Goal: Task Accomplishment & Management: Complete application form

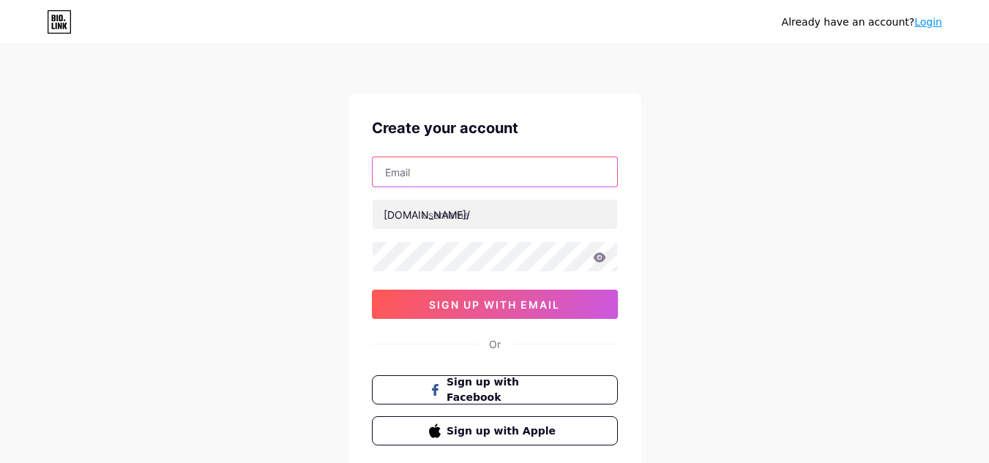
drag, startPoint x: 0, startPoint y: 0, endPoint x: 523, endPoint y: 182, distance: 554.1
click at [523, 182] on input "text" at bounding box center [495, 171] width 245 height 29
type input "[EMAIL_ADDRESS][DOMAIN_NAME]"
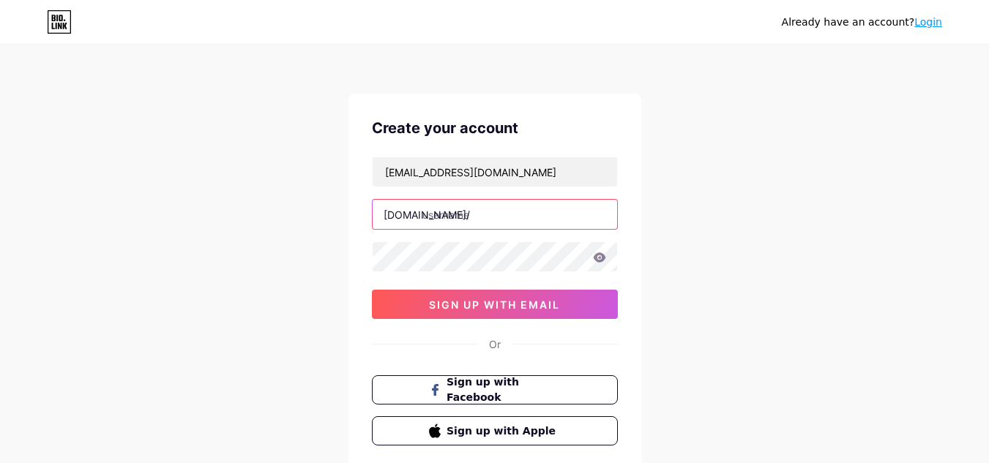
click at [499, 223] on input "text" at bounding box center [495, 214] width 245 height 29
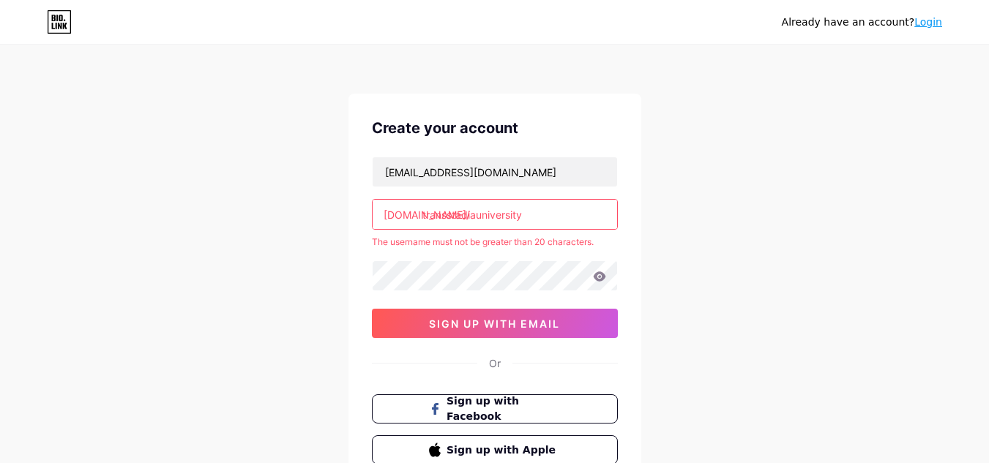
click at [485, 220] on input "transstadiauniversity" at bounding box center [495, 214] width 245 height 29
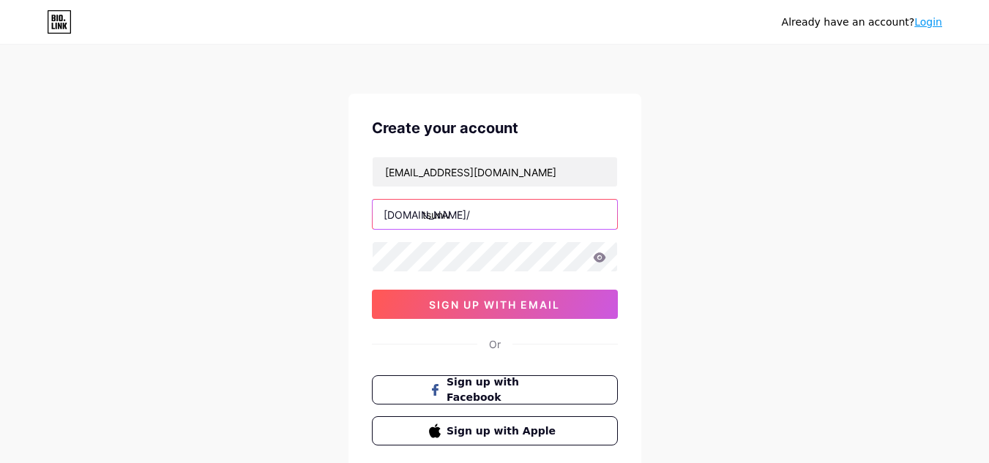
type input "tsuniv"
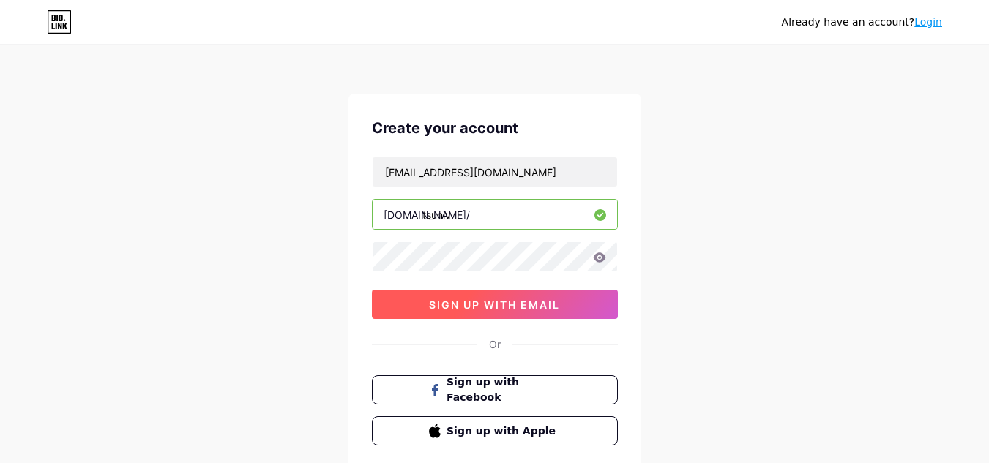
click at [567, 312] on button "sign up with email" at bounding box center [495, 304] width 246 height 29
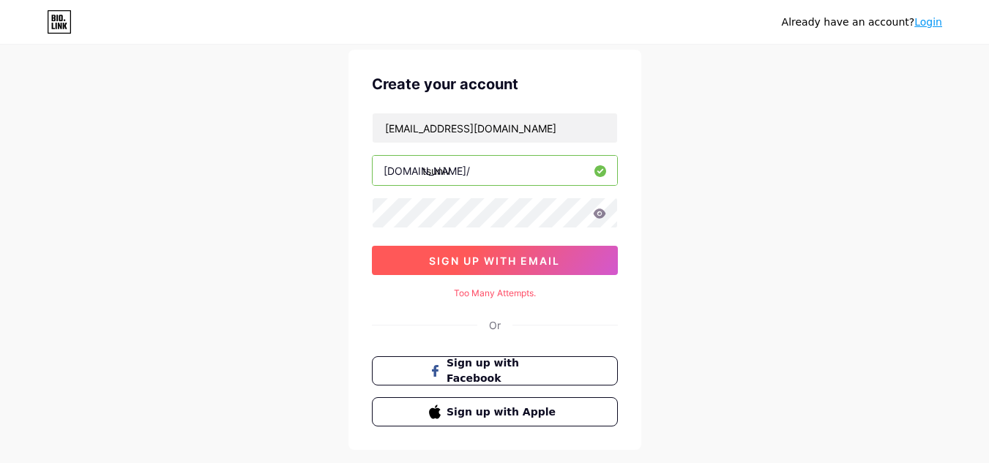
scroll to position [68, 0]
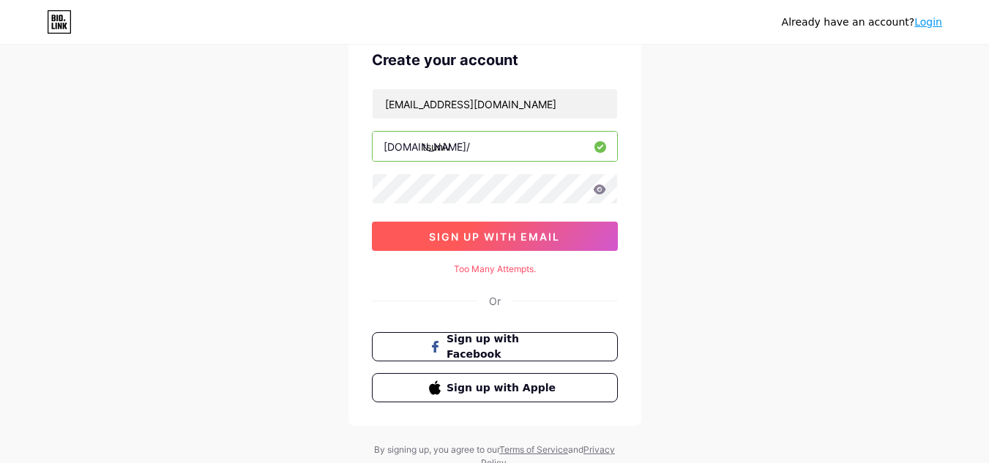
click at [547, 234] on span "sign up with email" at bounding box center [494, 237] width 131 height 12
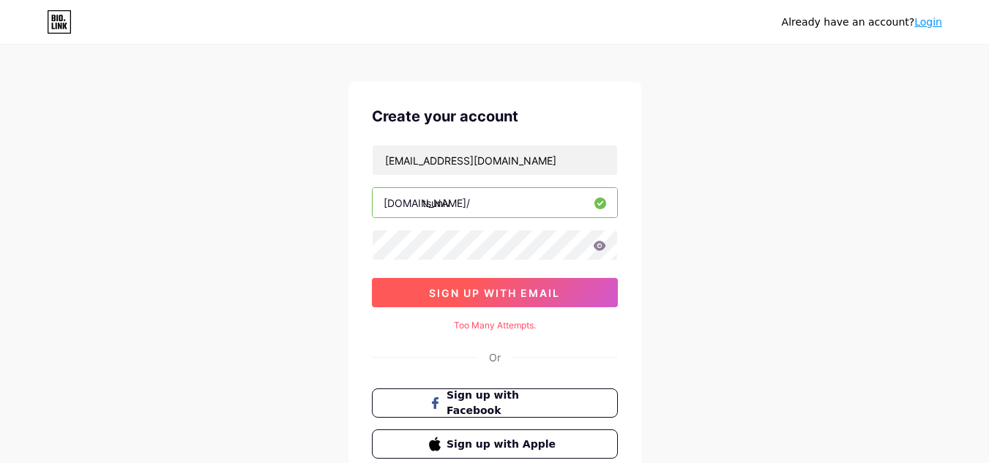
scroll to position [11, 0]
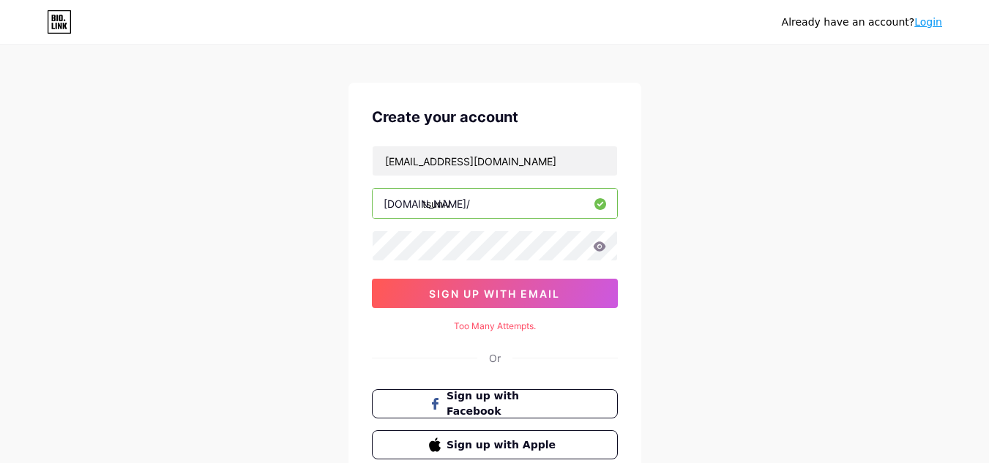
click at [744, 228] on div "Already have an account? Login Create your account [EMAIL_ADDRESS][DOMAIN_NAME]…" at bounding box center [494, 281] width 989 height 585
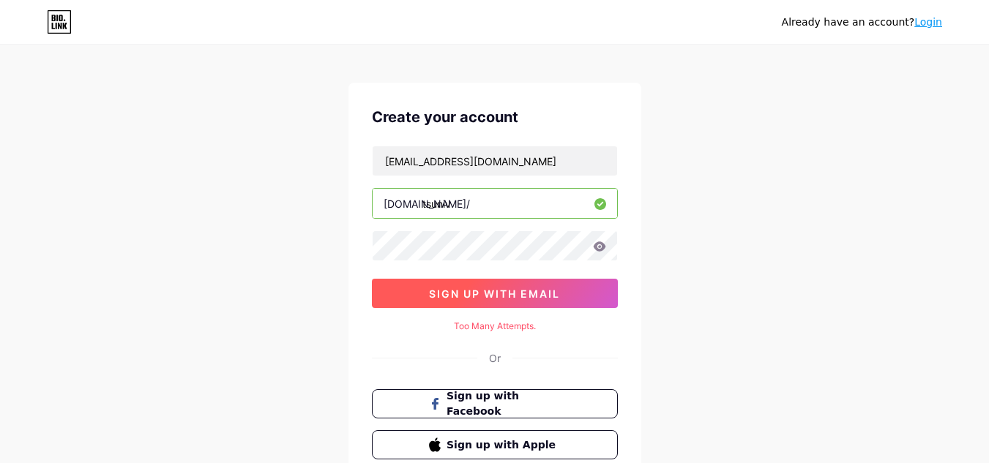
click at [564, 299] on button "sign up with email" at bounding box center [495, 293] width 246 height 29
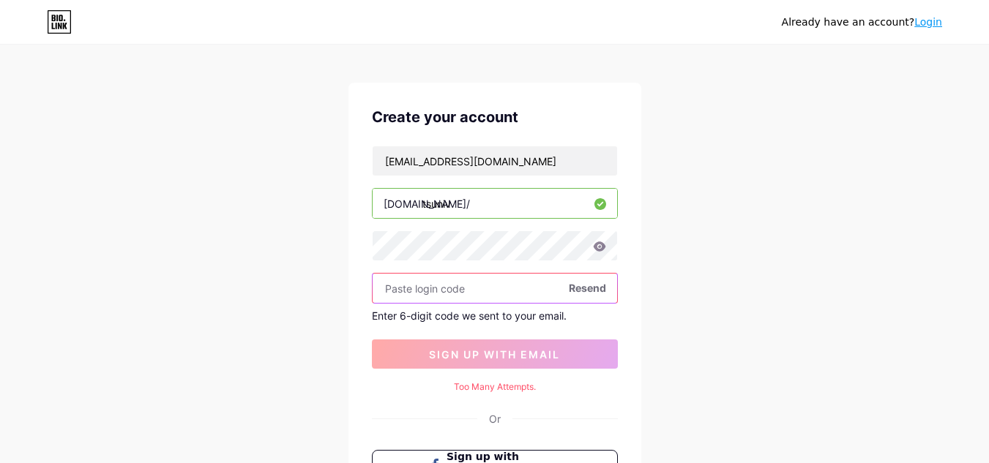
click at [461, 286] on input "text" at bounding box center [495, 288] width 245 height 29
paste input "509315"
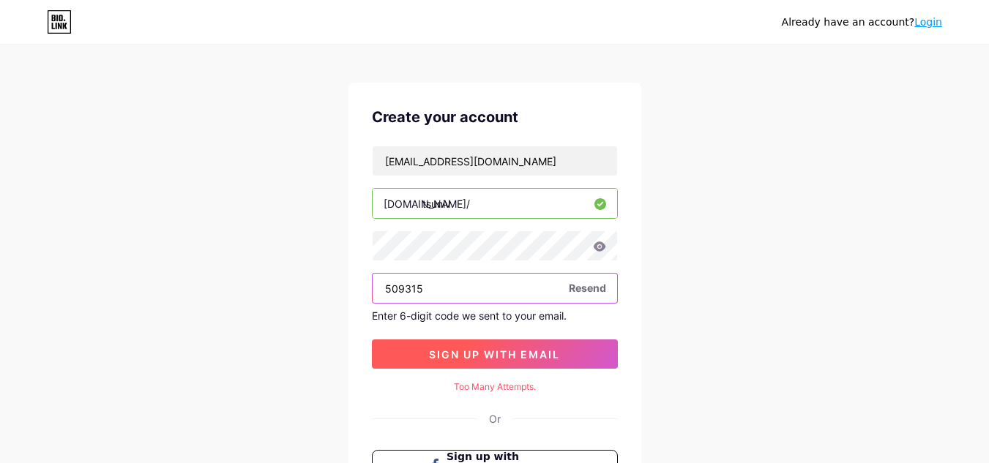
type input "509315"
click at [470, 358] on span "sign up with email" at bounding box center [494, 354] width 131 height 12
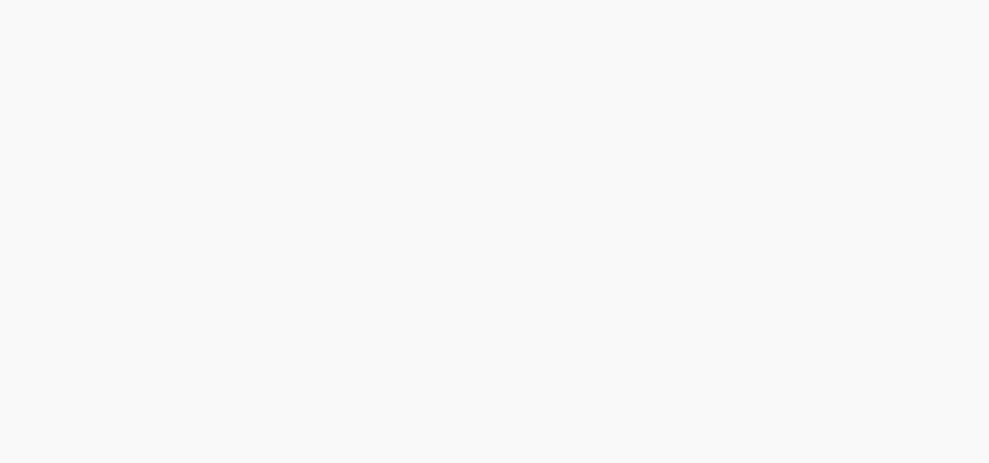
scroll to position [0, 0]
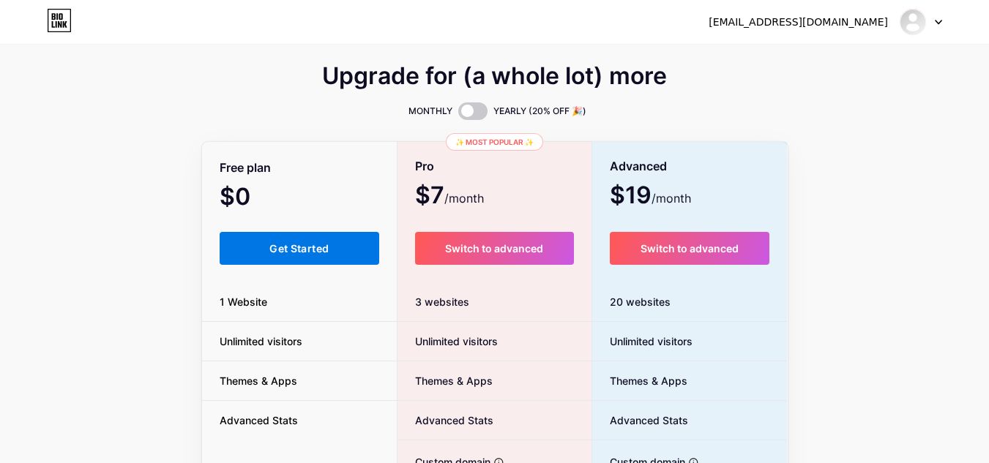
click at [267, 254] on button "Get Started" at bounding box center [300, 248] width 160 height 33
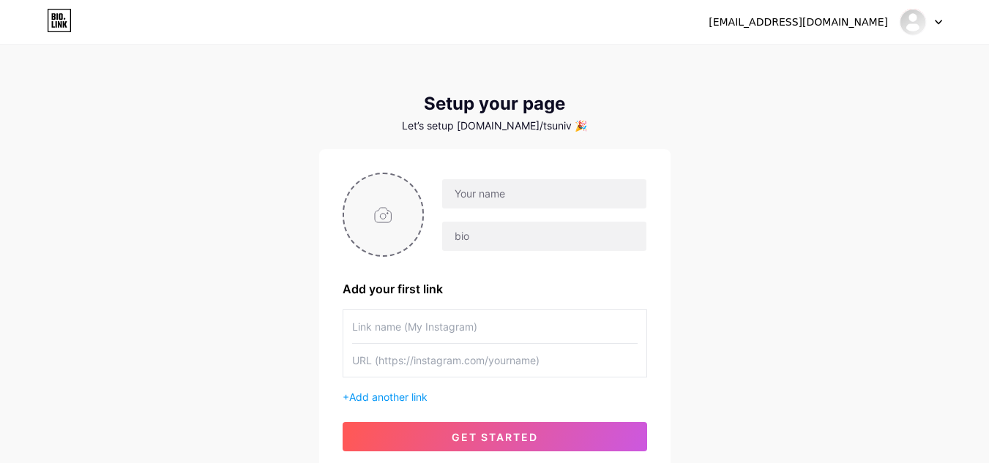
click at [383, 212] on input "file" at bounding box center [383, 214] width 79 height 81
type input "C:\fakepath\tsuniv logo.jpg"
click at [391, 329] on input "text" at bounding box center [495, 326] width 286 height 33
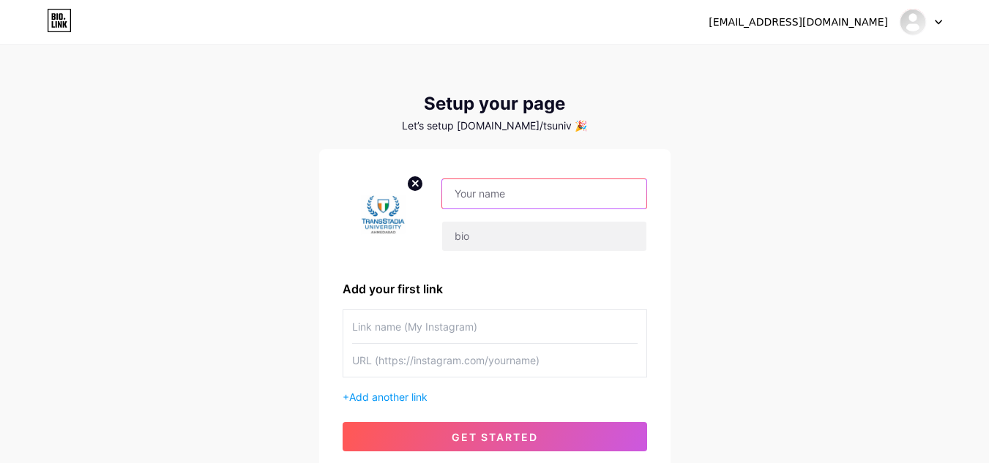
click at [560, 180] on input "text" at bounding box center [544, 193] width 204 height 29
type input "[GEOGRAPHIC_DATA]"
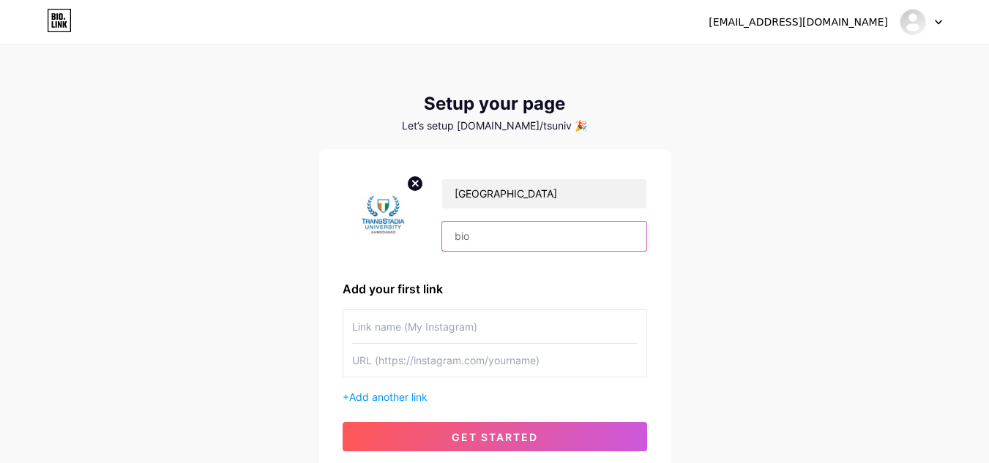
click at [519, 247] on input "text" at bounding box center [544, 236] width 204 height 29
type input "Best Private University in [GEOGRAPHIC_DATA]"
click at [427, 311] on input "text" at bounding box center [495, 326] width 286 height 33
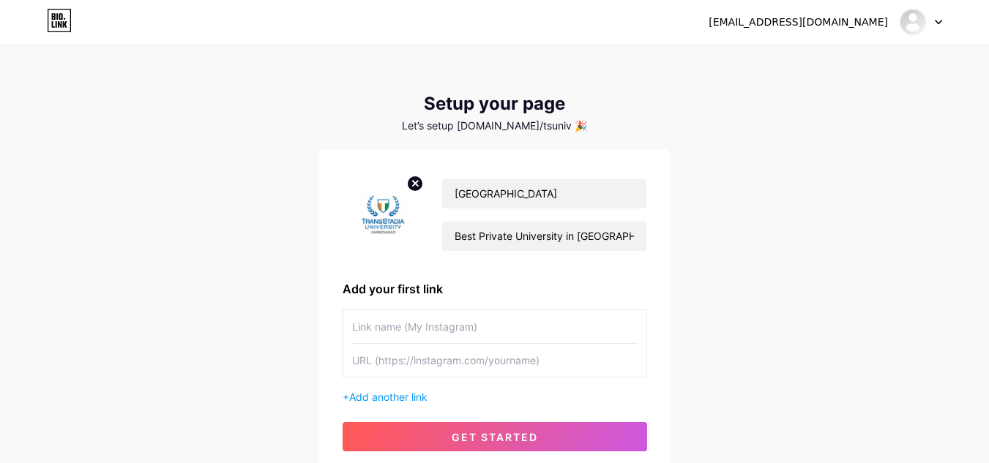
paste input "[URL][DOMAIN_NAME]"
type input "[URL][DOMAIN_NAME]"
click at [434, 359] on input "text" at bounding box center [495, 360] width 286 height 33
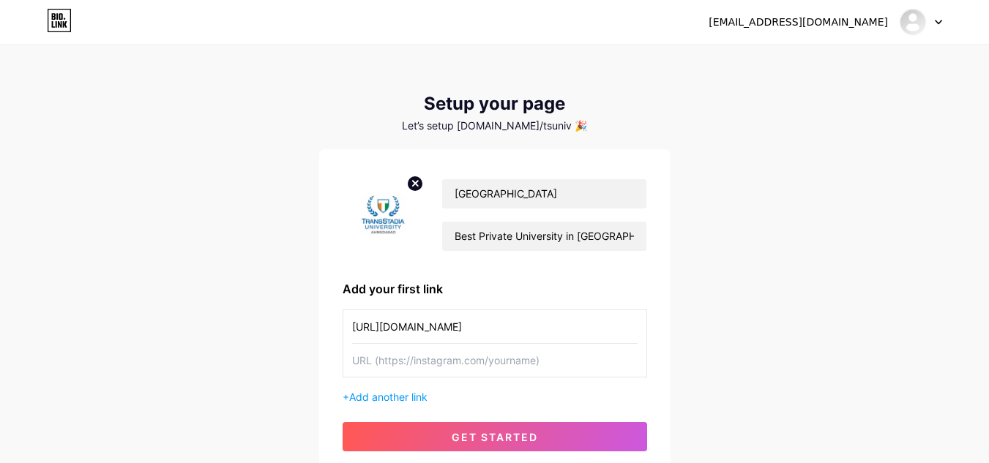
click at [434, 359] on input "text" at bounding box center [495, 360] width 286 height 33
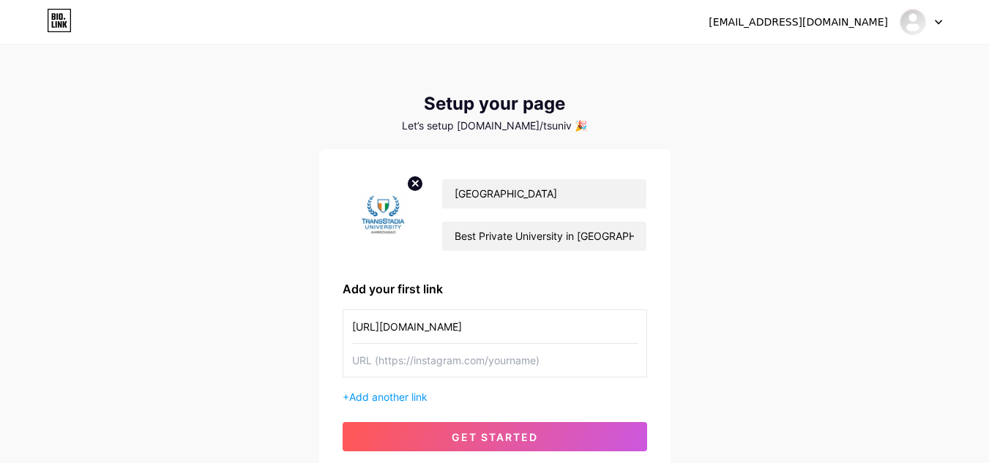
click at [434, 359] on input "text" at bounding box center [495, 360] width 286 height 33
paste input "[URL][DOMAIN_NAME]"
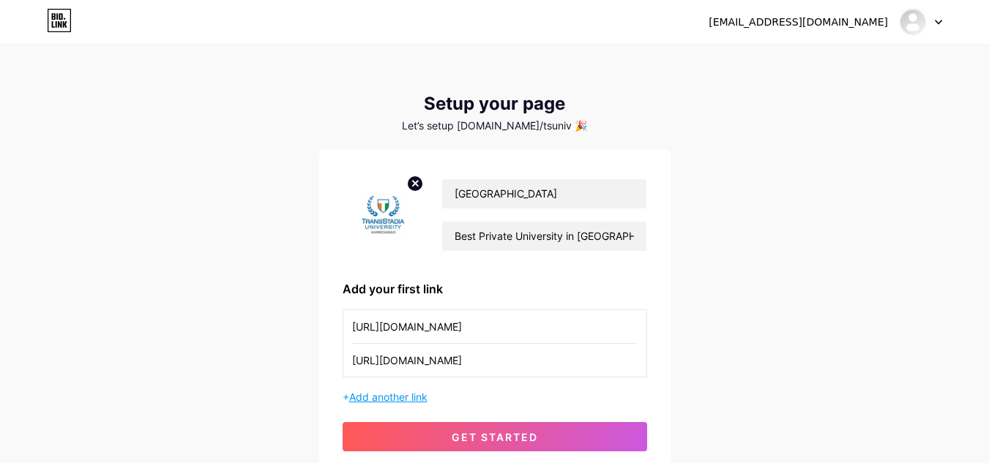
type input "[URL][DOMAIN_NAME]"
click at [407, 395] on span "Add another link" at bounding box center [388, 397] width 78 height 12
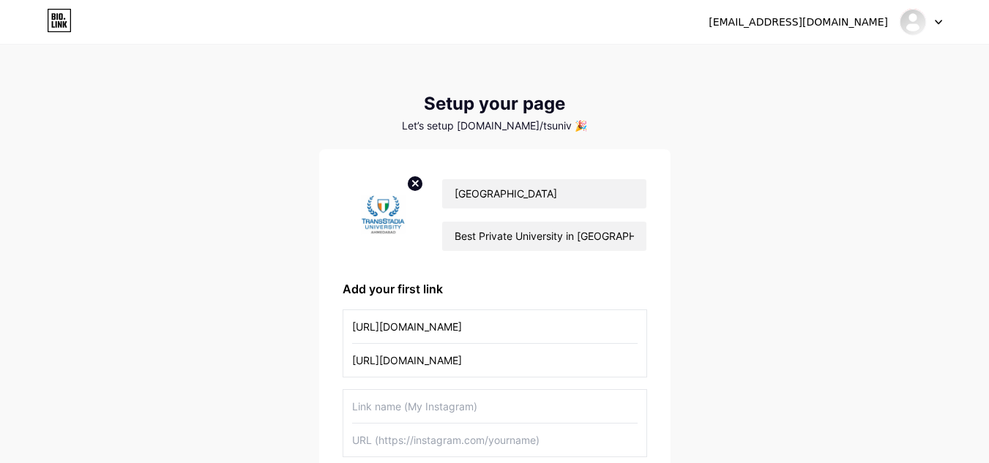
click at [439, 359] on input "[URL][DOMAIN_NAME]" at bounding box center [495, 360] width 286 height 33
click at [502, 327] on input "[URL][DOMAIN_NAME]" at bounding box center [495, 326] width 286 height 33
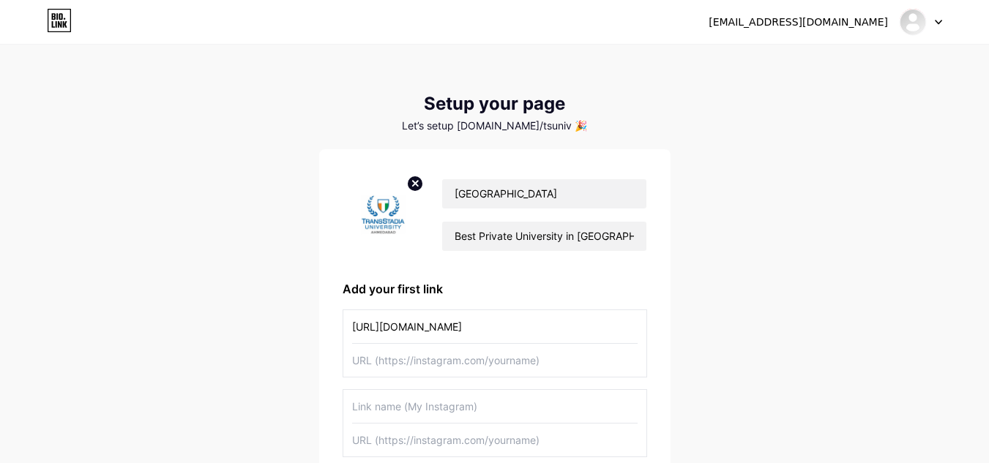
click at [502, 327] on input "[URL][DOMAIN_NAME]" at bounding box center [495, 326] width 286 height 33
type input "Instagram"
click at [455, 364] on input "text" at bounding box center [495, 360] width 286 height 33
paste input "[URL][DOMAIN_NAME]"
type input "[URL][DOMAIN_NAME]"
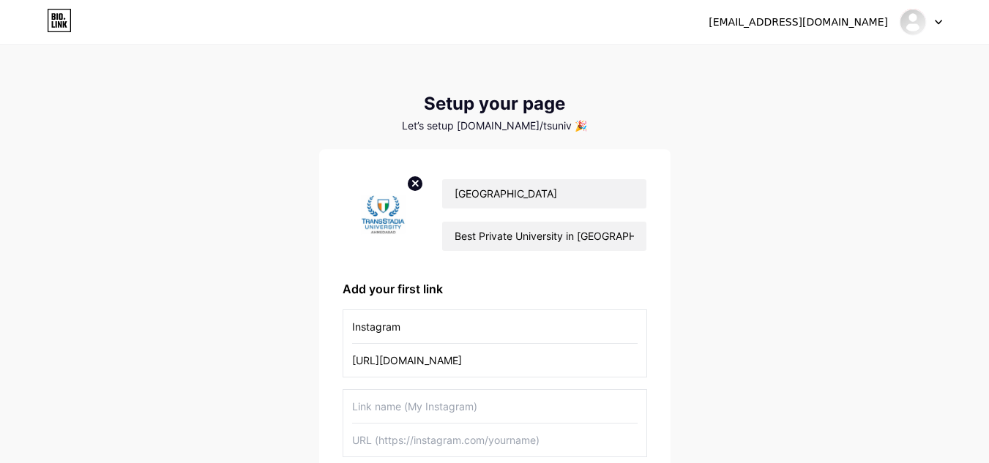
click at [458, 409] on input "text" at bounding box center [495, 406] width 286 height 33
type input "Linkedin"
click at [443, 432] on input "text" at bounding box center [495, 440] width 286 height 33
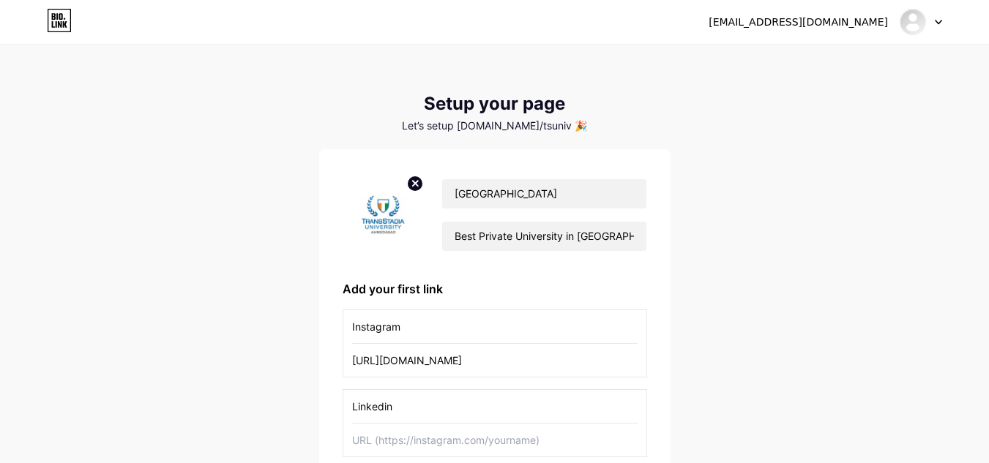
click at [373, 433] on input "text" at bounding box center [495, 440] width 286 height 33
paste input "[URL][DOMAIN_NAME]"
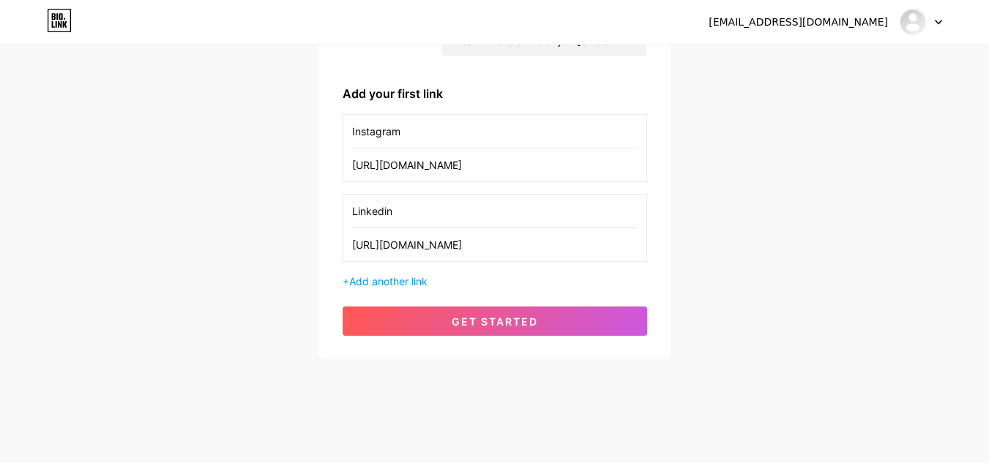
scroll to position [197, 0]
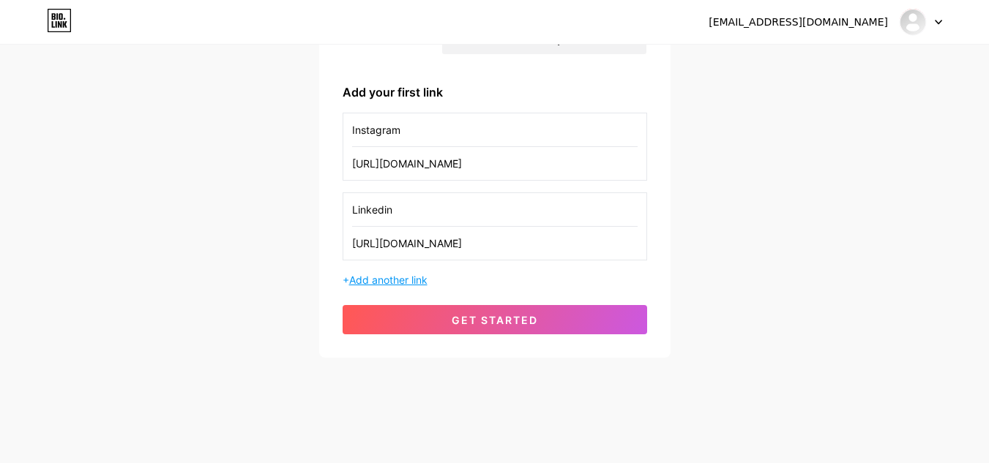
type input "[URL][DOMAIN_NAME]"
click at [407, 280] on span "Add another link" at bounding box center [388, 280] width 78 height 12
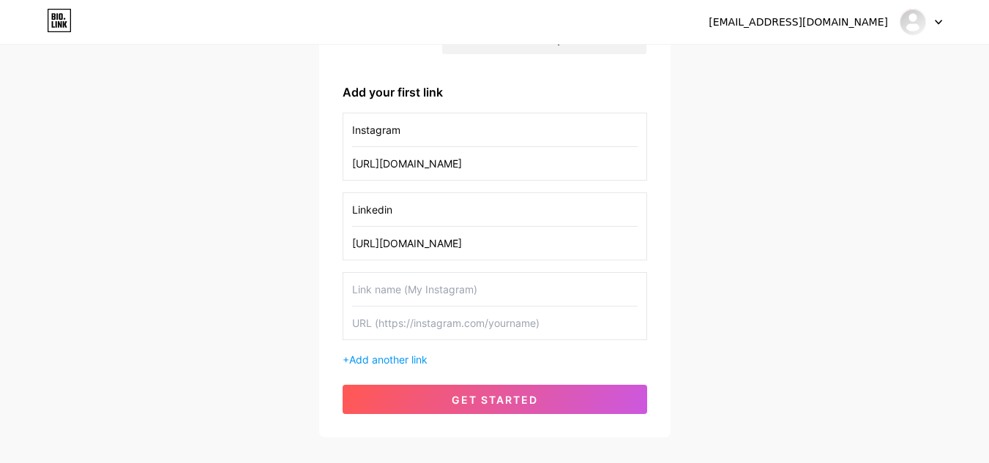
click at [386, 294] on input "text" at bounding box center [495, 289] width 286 height 33
type input "Facebook"
click at [506, 318] on input "text" at bounding box center [495, 323] width 286 height 33
paste input "[URL][DOMAIN_NAME]"
click at [505, 321] on input "[URL][DOMAIN_NAME]" at bounding box center [495, 323] width 286 height 33
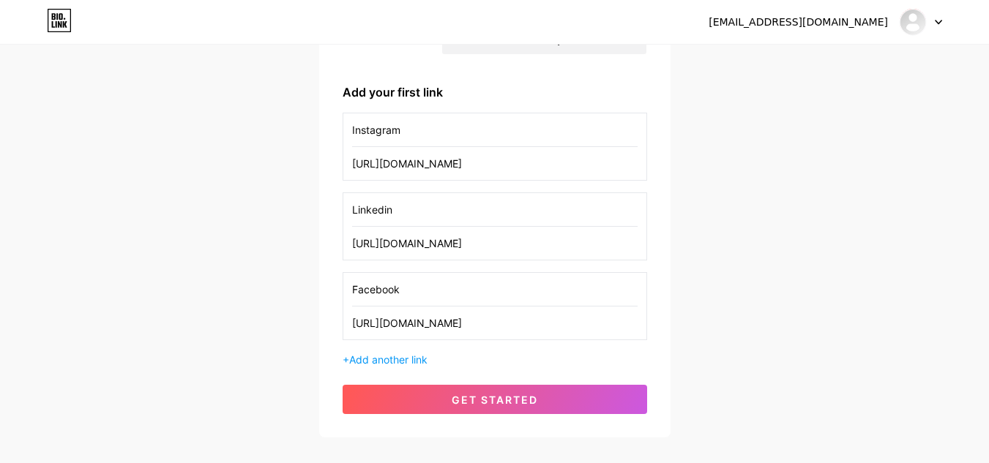
click at [505, 321] on input "[URL][DOMAIN_NAME]" at bounding box center [495, 323] width 286 height 33
type input "[URL][DOMAIN_NAME]"
click at [871, 313] on div "[EMAIL_ADDRESS][DOMAIN_NAME] Dashboard Logout Setup your page Let’s setup [DOMA…" at bounding box center [494, 144] width 989 height 682
click at [422, 359] on span "Add another link" at bounding box center [388, 360] width 78 height 12
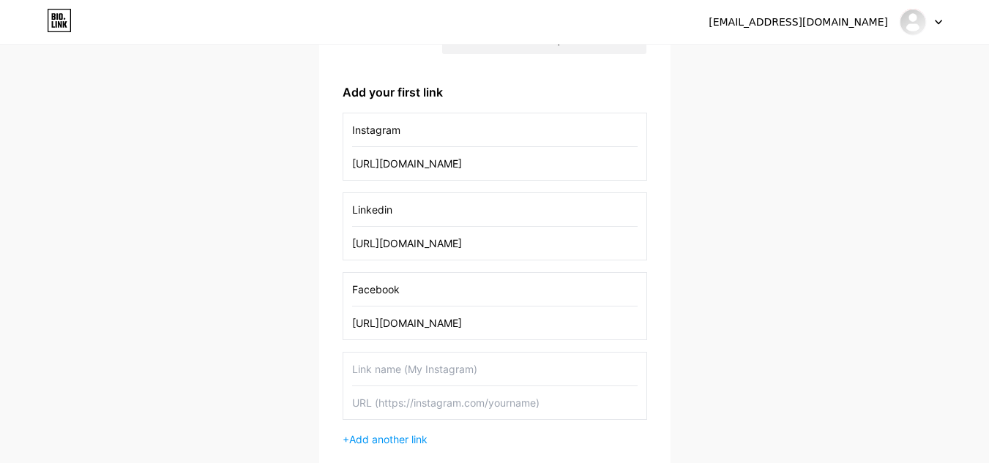
click at [416, 368] on input "text" at bounding box center [495, 369] width 286 height 33
click at [450, 370] on input "Private College in [GEOGRAPHIC_DATA]" at bounding box center [495, 369] width 286 height 33
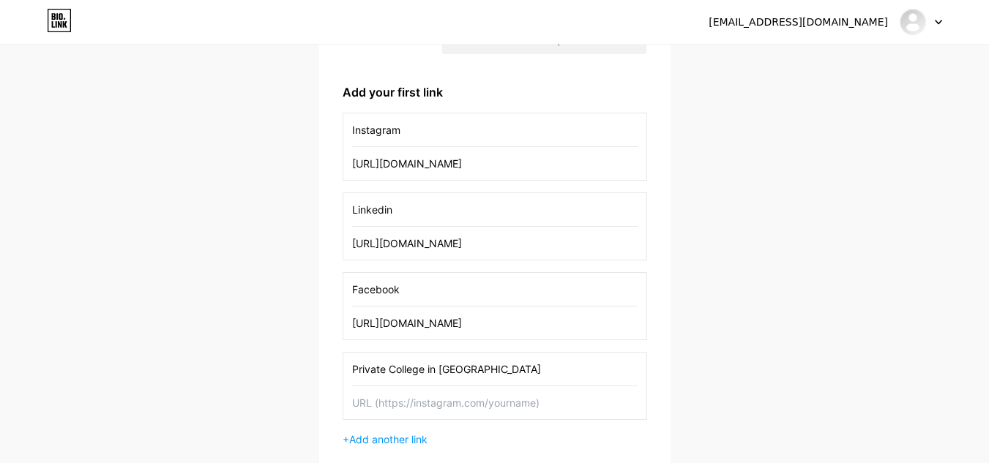
click at [450, 370] on input "Private College in [GEOGRAPHIC_DATA]" at bounding box center [495, 369] width 286 height 33
paste input "private university in [GEOGRAPHIC_DATA]​"
type input "private university in [GEOGRAPHIC_DATA]​"
click at [439, 403] on input "text" at bounding box center [495, 403] width 286 height 33
paste input "[URL][DOMAIN_NAME]"
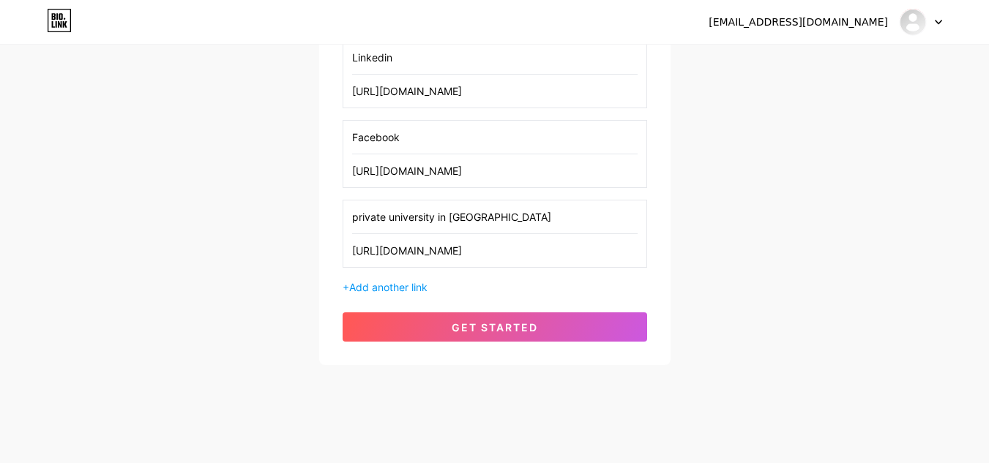
scroll to position [357, 0]
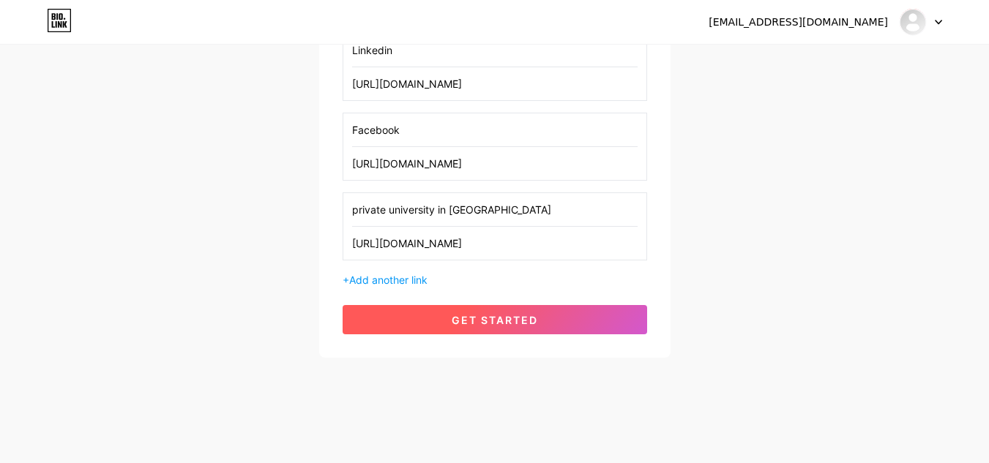
type input "[URL][DOMAIN_NAME]"
click at [512, 324] on span "get started" at bounding box center [495, 320] width 86 height 12
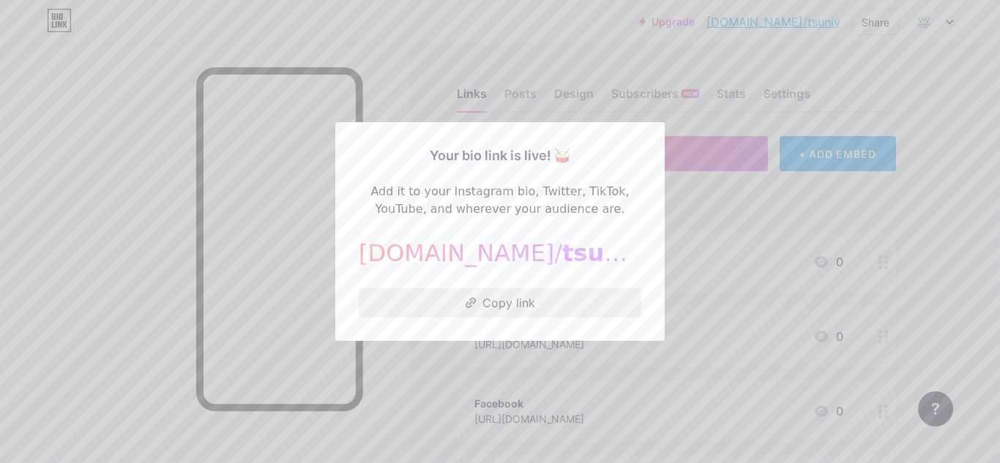
click at [517, 303] on button "Copy link" at bounding box center [500, 302] width 283 height 29
click at [57, 345] on div at bounding box center [500, 231] width 1000 height 463
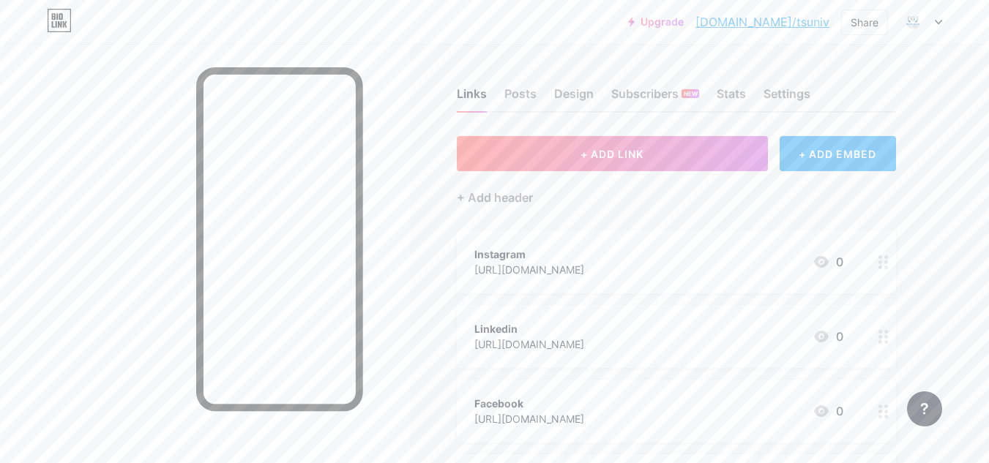
click at [779, 21] on link "[DOMAIN_NAME]/tsuniv" at bounding box center [763, 22] width 134 height 18
